Goal: Obtain resource: Download file/media

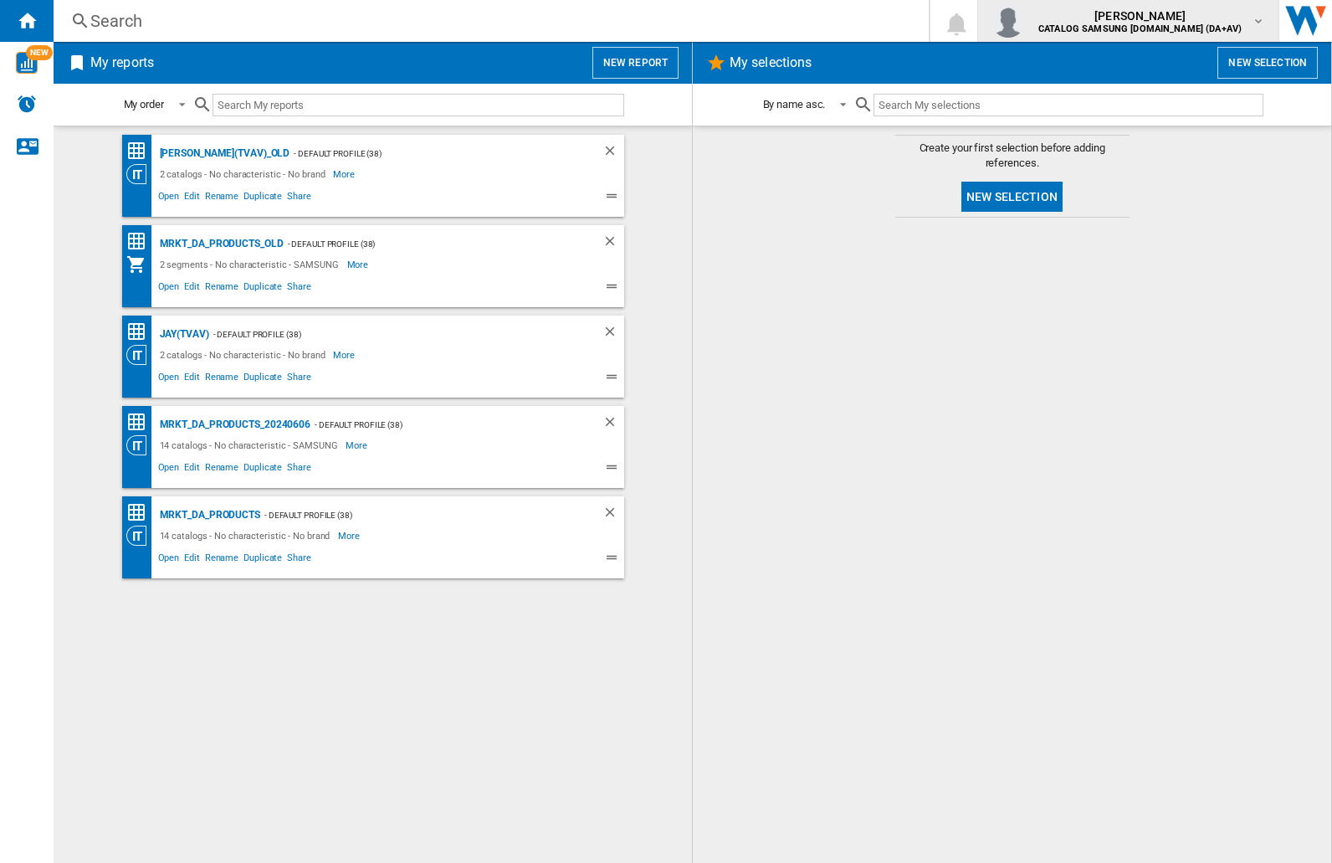
click at [1025, 21] on img "button" at bounding box center [1008, 20] width 33 height 33
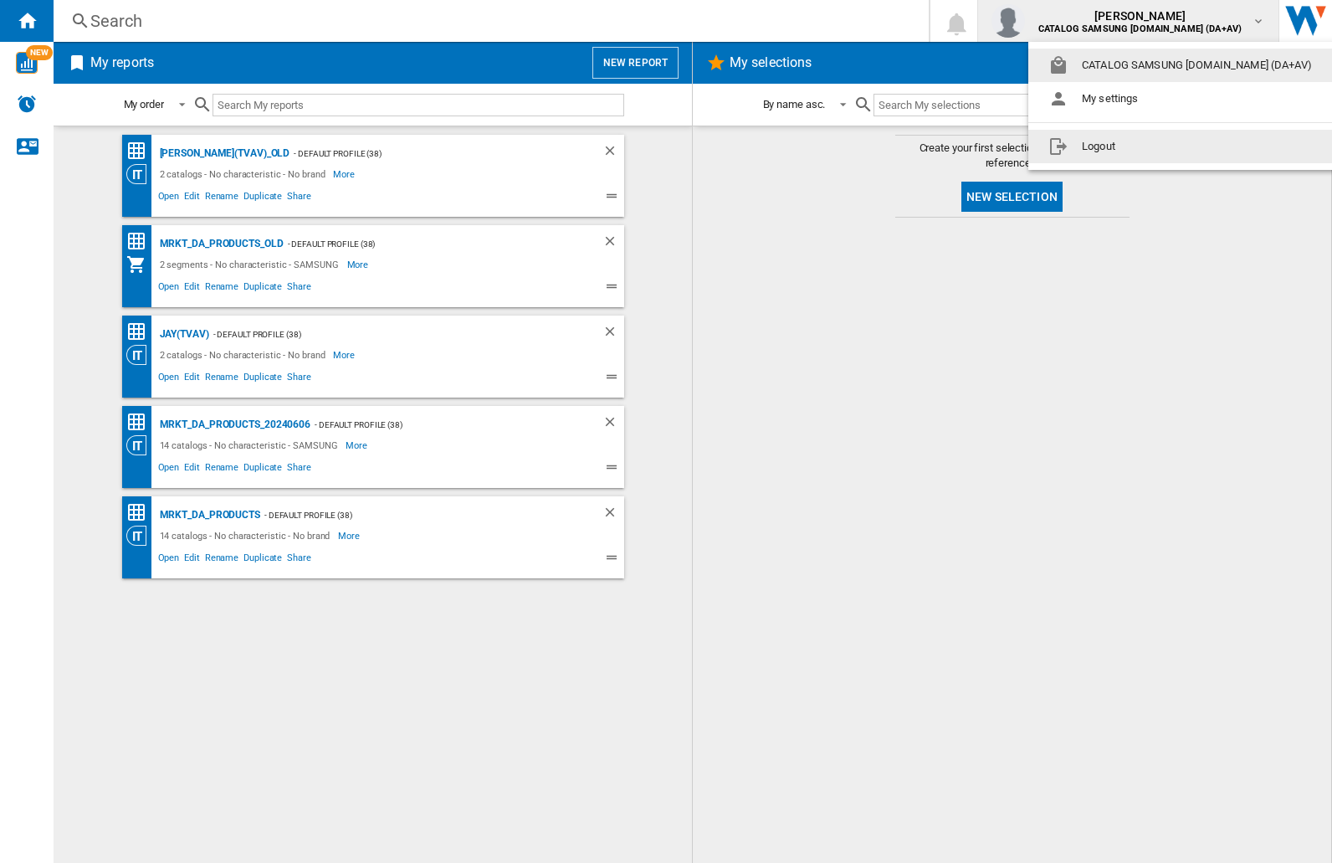
click at [1157, 146] on button "Logout" at bounding box center [1183, 146] width 310 height 33
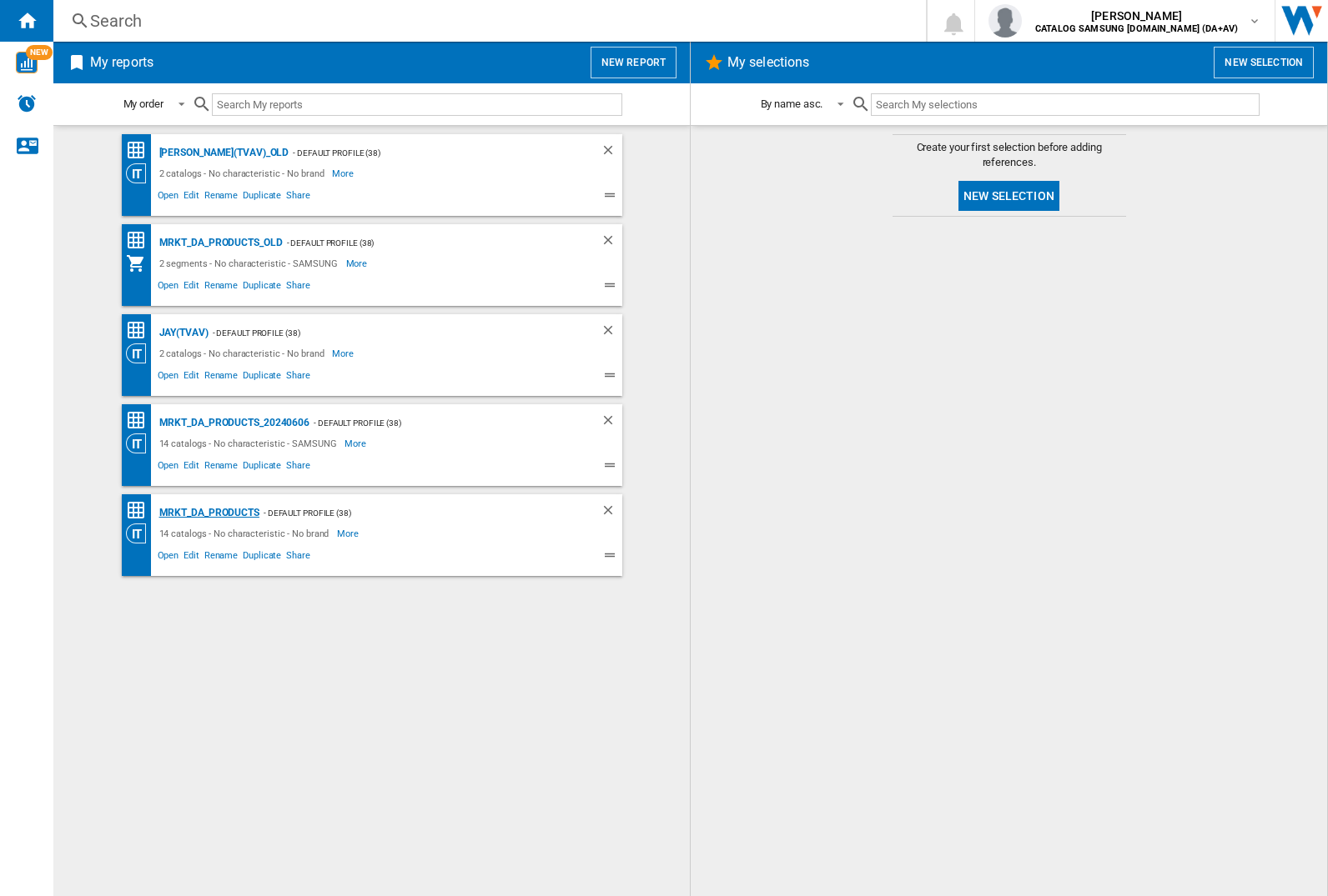
click at [208, 513] on div "MRKT_DA_PRODUCTS" at bounding box center [207, 513] width 105 height 21
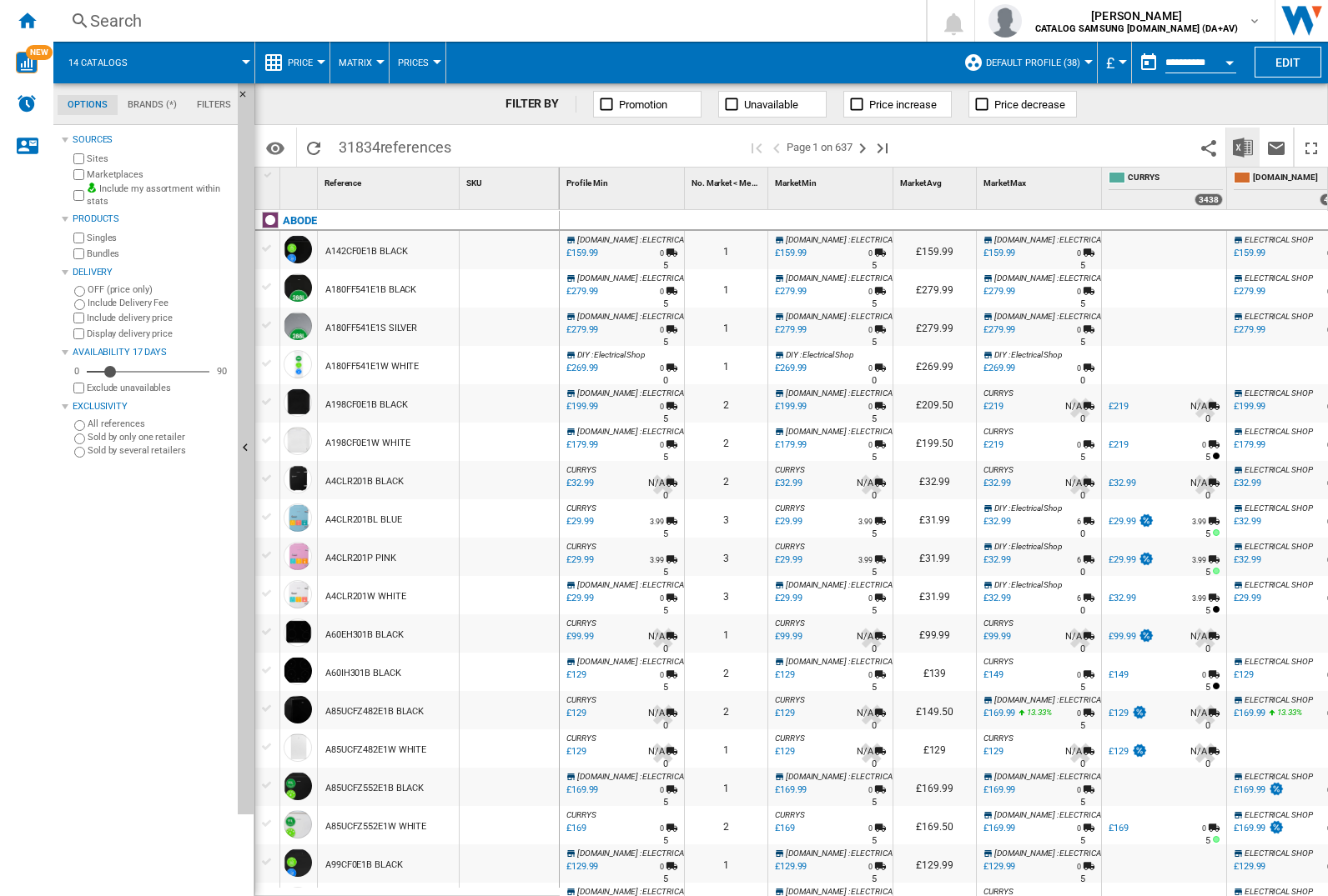
click at [1242, 146] on img "Download in Excel" at bounding box center [1243, 148] width 20 height 20
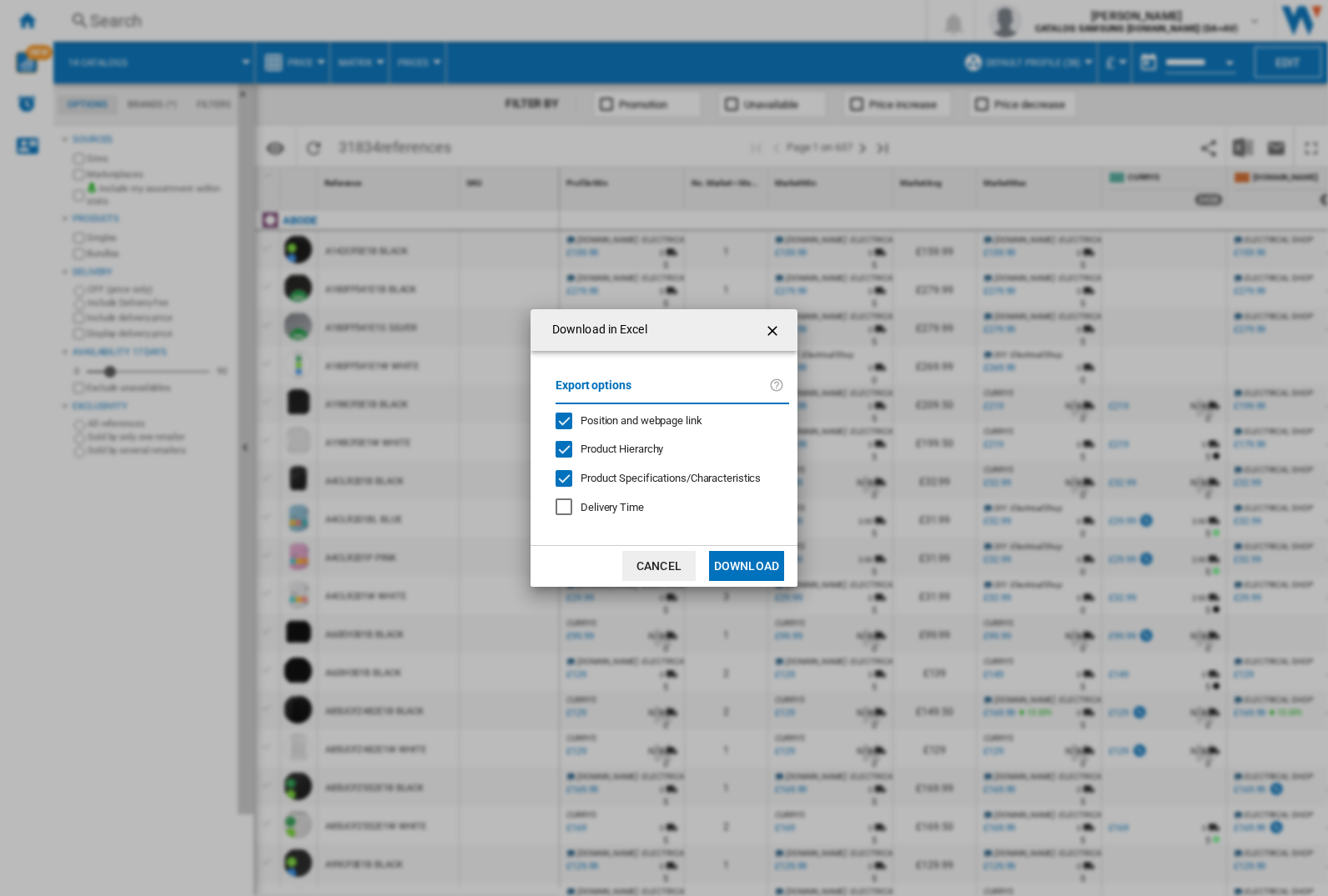
click at [631, 421] on span "Position and webpage link" at bounding box center [641, 421] width 122 height 13
click at [747, 566] on button "Download" at bounding box center [746, 566] width 75 height 30
